Goal: Task Accomplishment & Management: Understand process/instructions

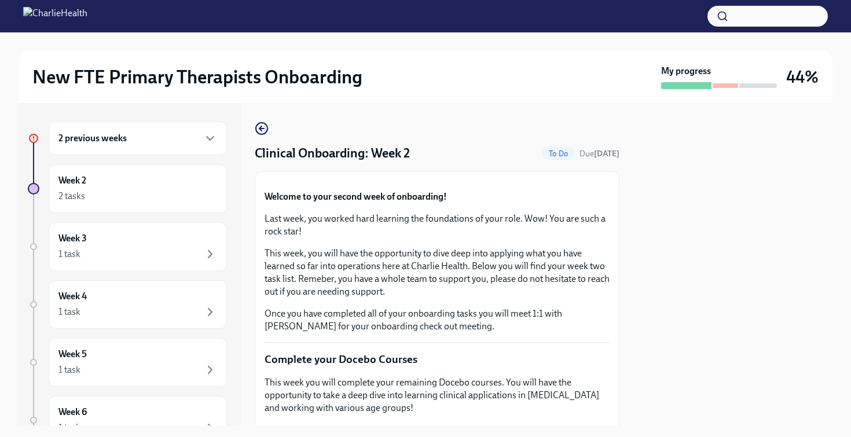
scroll to position [946, 0]
click at [153, 139] on div "2 previous weeks" at bounding box center [137, 138] width 159 height 14
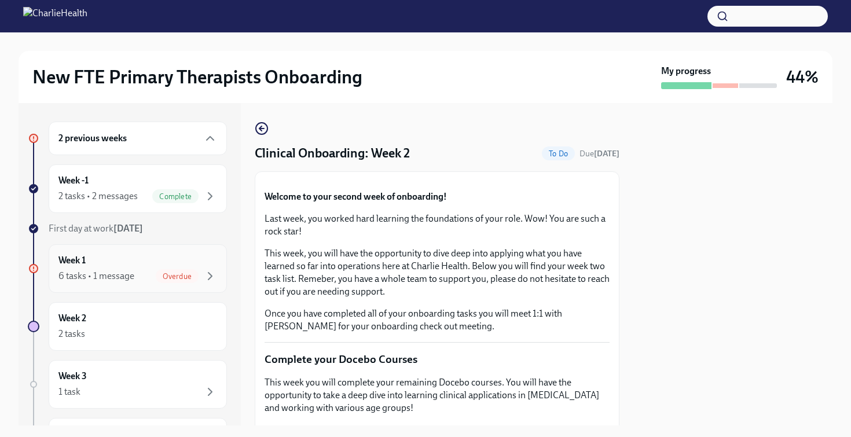
click at [141, 274] on div "6 tasks • 1 message Overdue" at bounding box center [137, 276] width 159 height 14
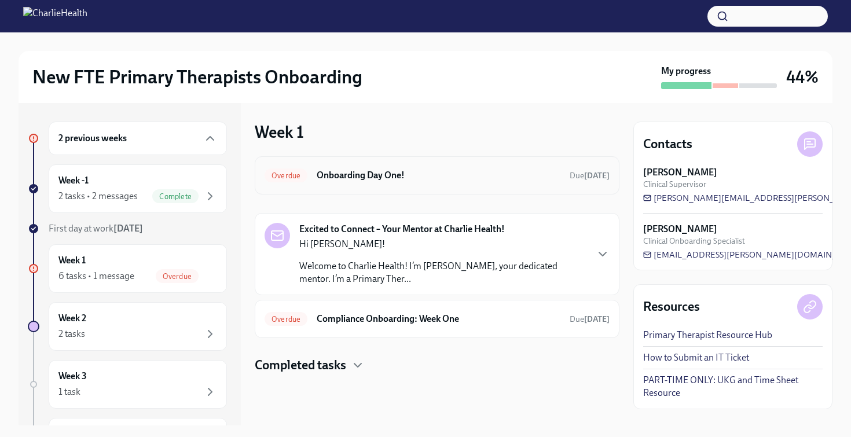
click at [359, 172] on h6 "Onboarding Day One!" at bounding box center [439, 175] width 244 height 13
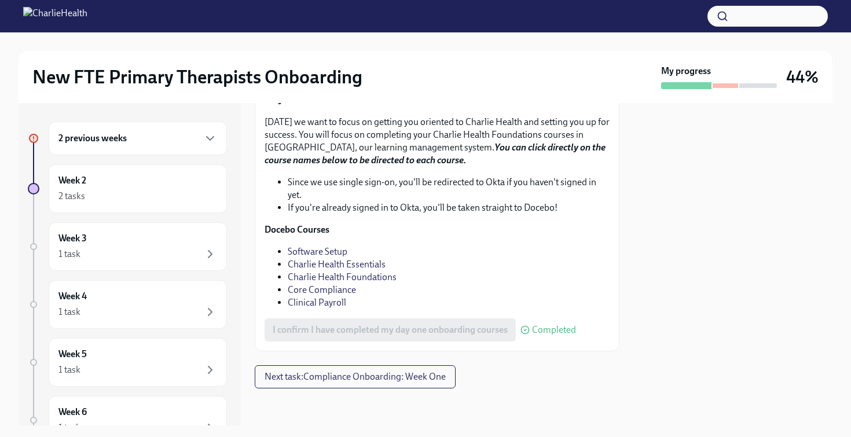
scroll to position [1634, 0]
click at [384, 373] on span "Next task : Compliance Onboarding: Week One" at bounding box center [354, 377] width 181 height 12
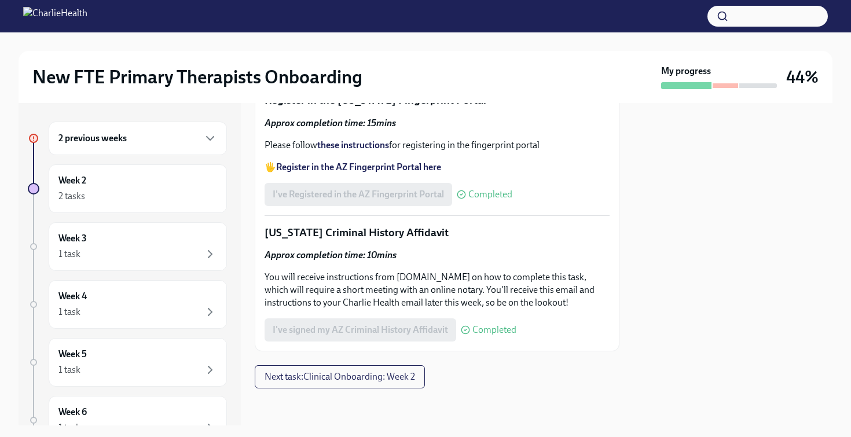
scroll to position [1700, 0]
click at [336, 376] on span "Next task : Clinical Onboarding: Week 2" at bounding box center [339, 377] width 150 height 12
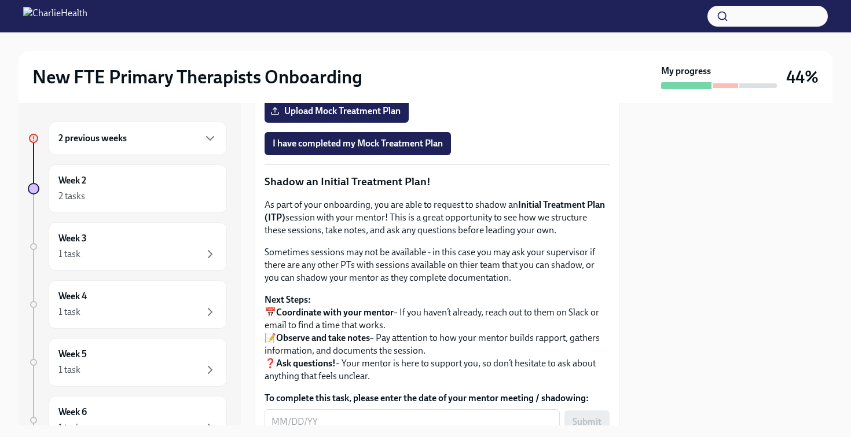
scroll to position [1018, 0]
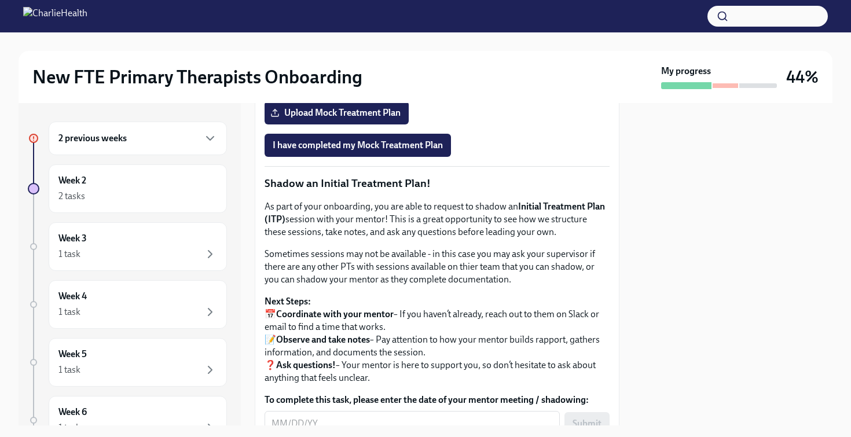
click at [369, 86] on span "Onboarding Mock Treatment Plan" at bounding box center [347, 81] width 148 height 12
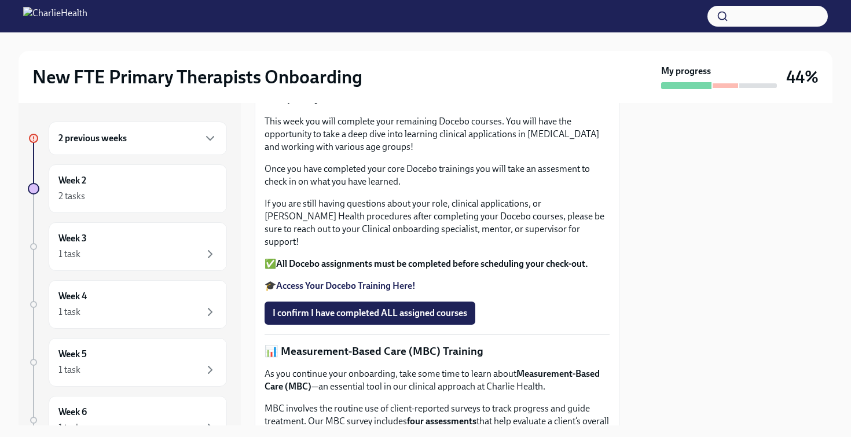
scroll to position [0, 0]
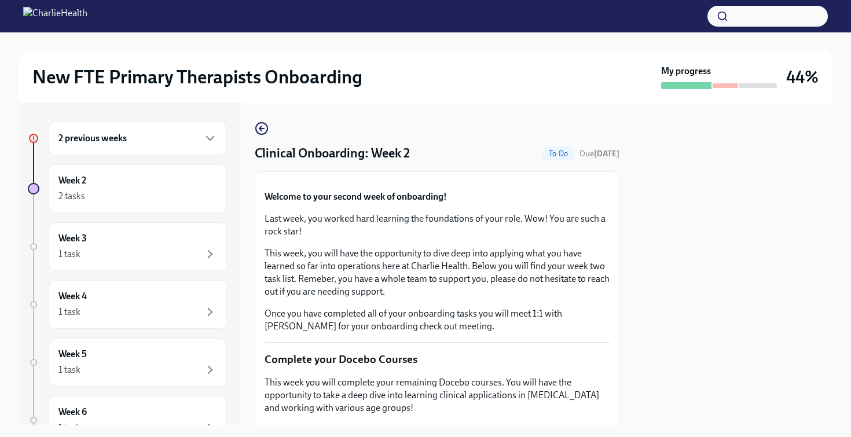
click at [258, 134] on icon "button" at bounding box center [262, 129] width 14 height 14
